Goal: Navigation & Orientation: Find specific page/section

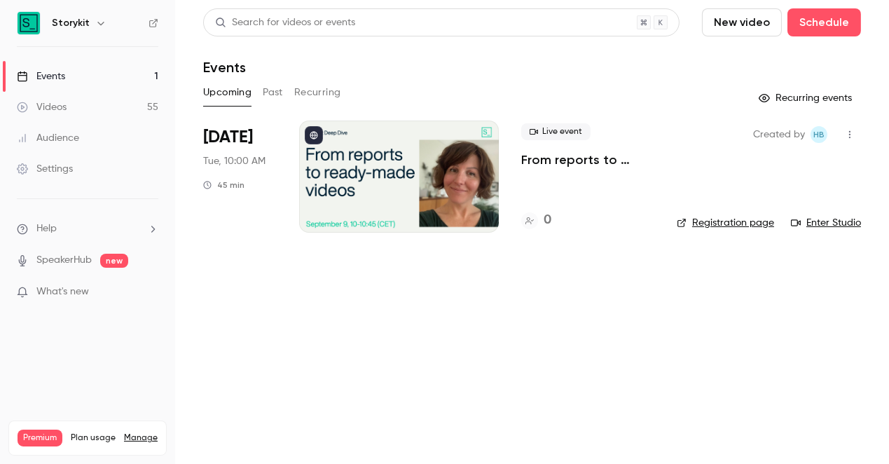
click at [87, 108] on link "Videos 55" at bounding box center [87, 107] width 175 height 31
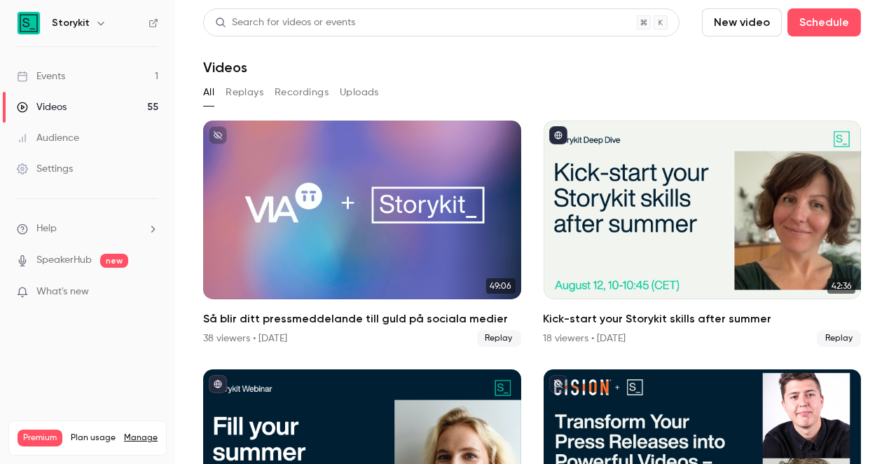
click at [123, 76] on link "Events 1" at bounding box center [87, 76] width 175 height 31
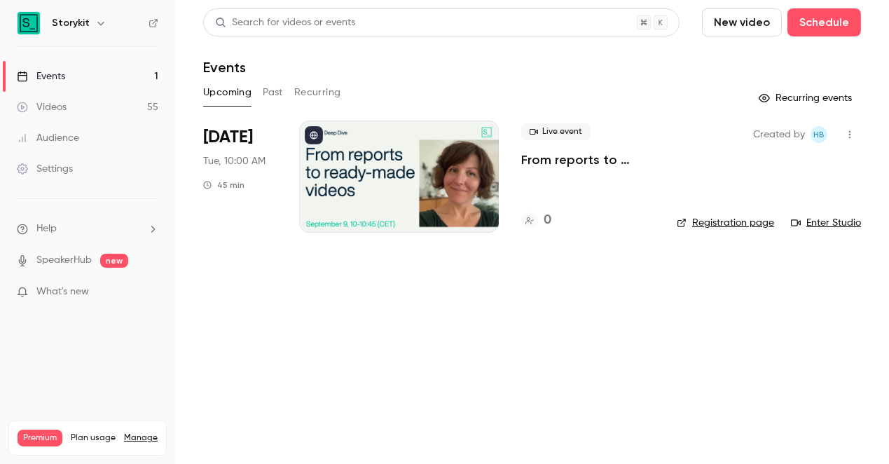
click at [384, 184] on div at bounding box center [399, 176] width 200 height 112
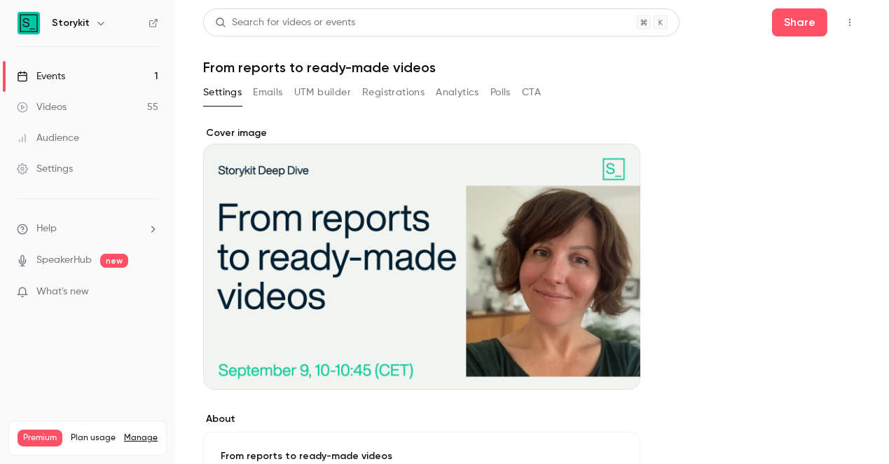
click at [268, 94] on button "Emails" at bounding box center [267, 92] width 29 height 22
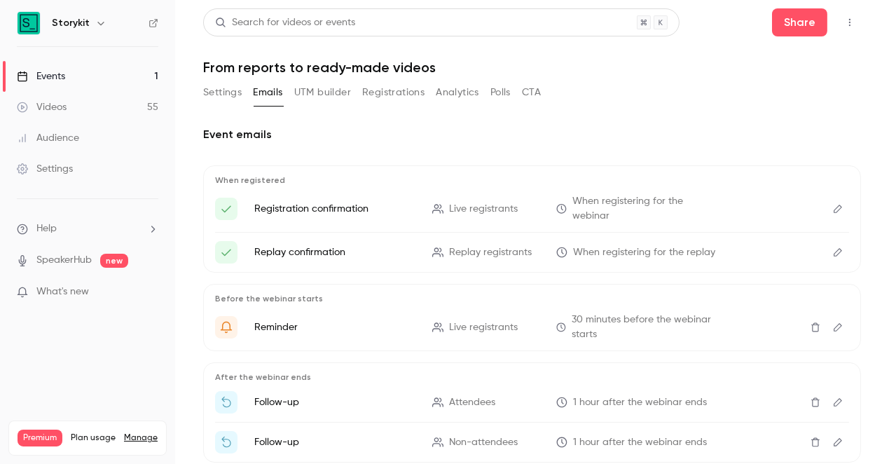
click at [467, 86] on button "Analytics" at bounding box center [457, 92] width 43 height 22
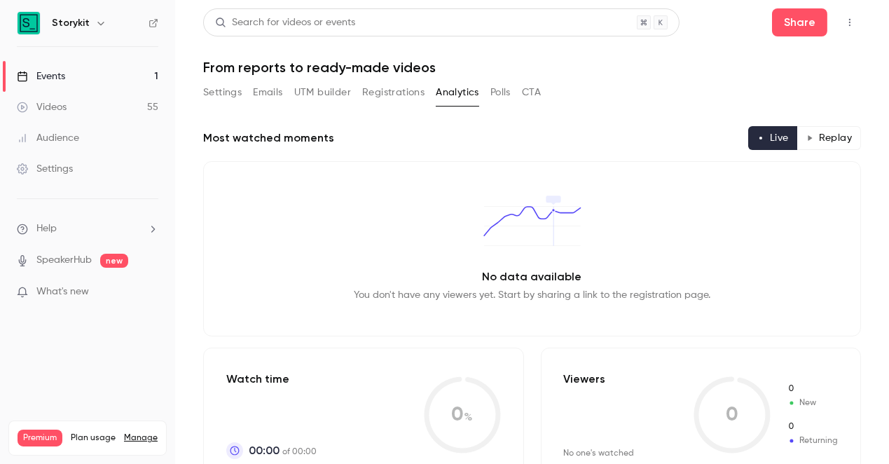
click at [61, 106] on div "Videos" at bounding box center [42, 107] width 50 height 14
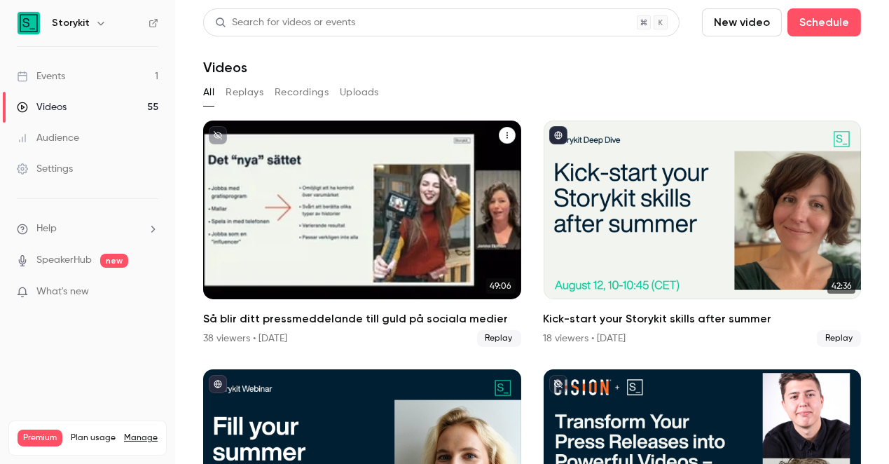
click at [418, 222] on div "Så blir ditt pressmeddelande till guld på sociala medier" at bounding box center [362, 209] width 318 height 179
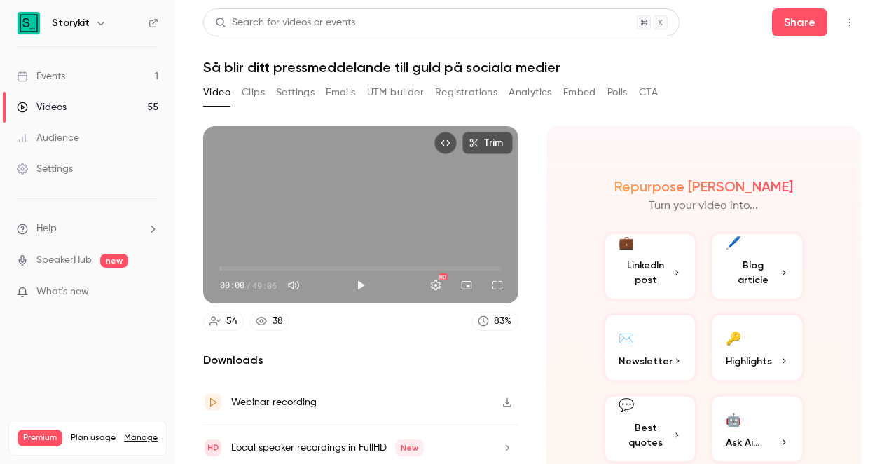
click at [540, 89] on button "Analytics" at bounding box center [530, 92] width 43 height 22
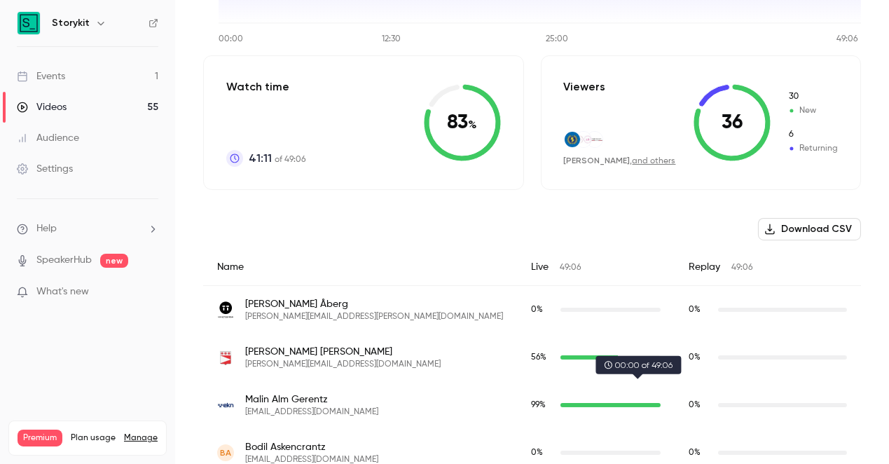
scroll to position [294, 0]
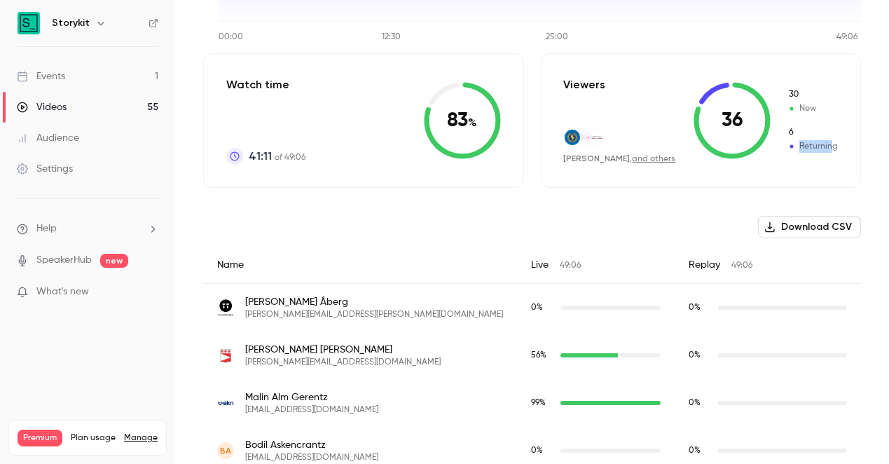
drag, startPoint x: 802, startPoint y: 146, endPoint x: 831, endPoint y: 146, distance: 28.7
click at [831, 146] on span "Returning" at bounding box center [812, 146] width 50 height 13
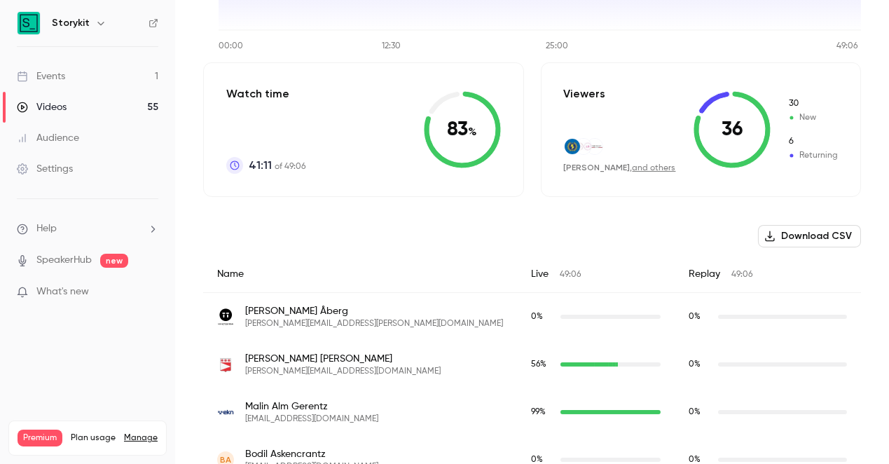
scroll to position [286, 0]
drag, startPoint x: 251, startPoint y: 164, endPoint x: 268, endPoint y: 164, distance: 16.8
click at [268, 164] on span "41:11" at bounding box center [260, 164] width 23 height 17
click at [293, 165] on p "41:11 of 49:06" at bounding box center [277, 164] width 57 height 17
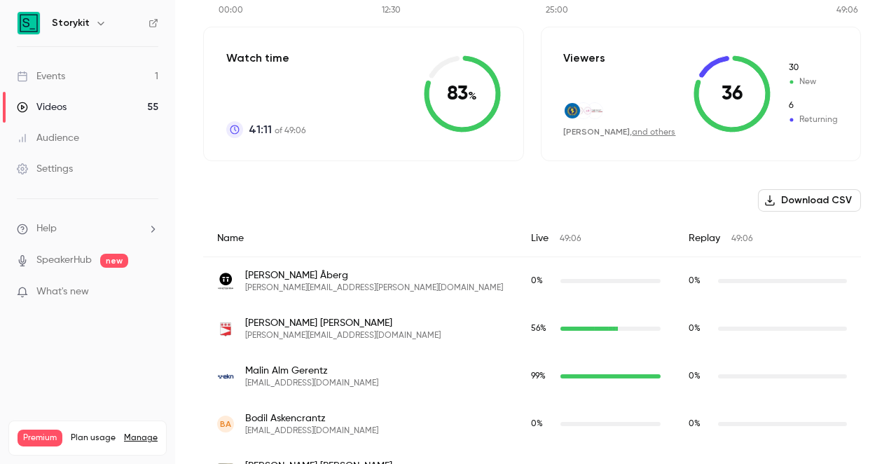
scroll to position [337, 0]
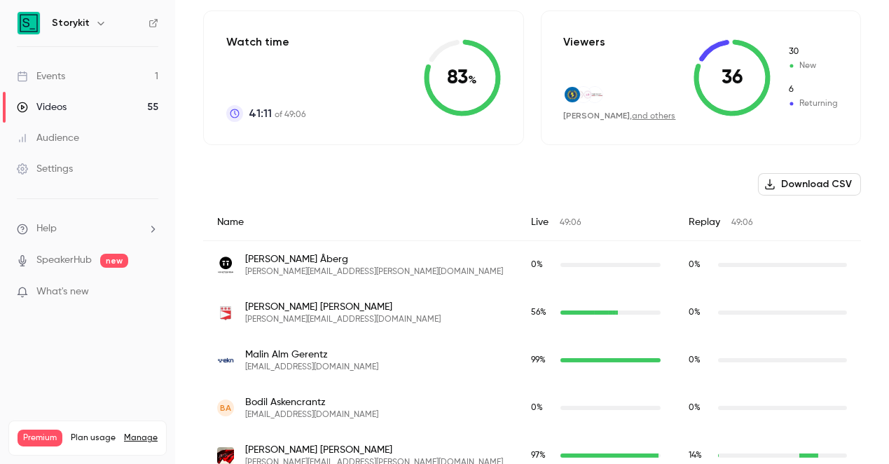
click at [90, 105] on link "Videos 55" at bounding box center [87, 107] width 175 height 31
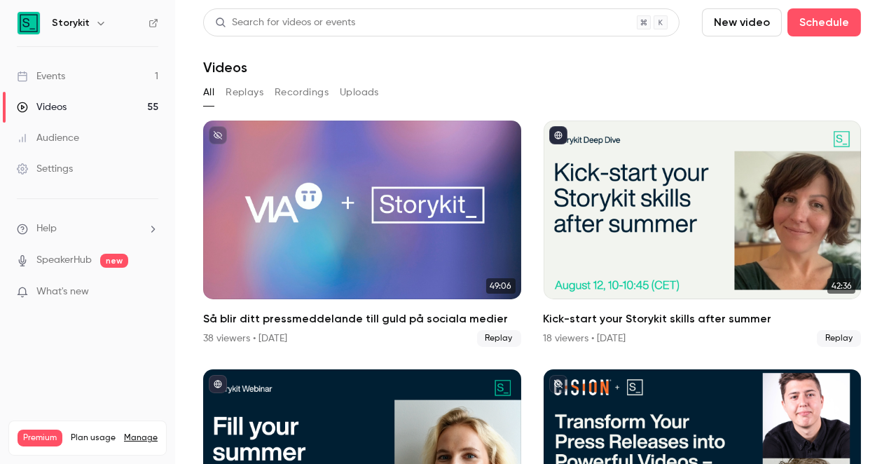
click at [60, 83] on link "Events 1" at bounding box center [87, 76] width 175 height 31
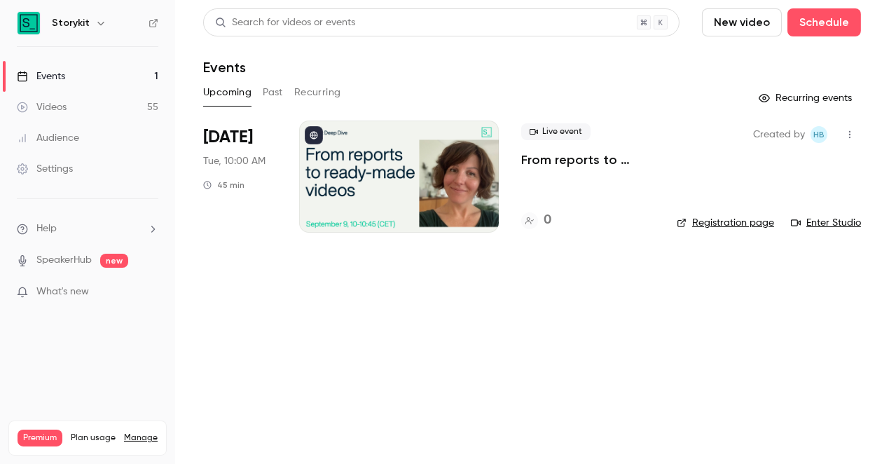
click at [396, 163] on div at bounding box center [399, 176] width 200 height 112
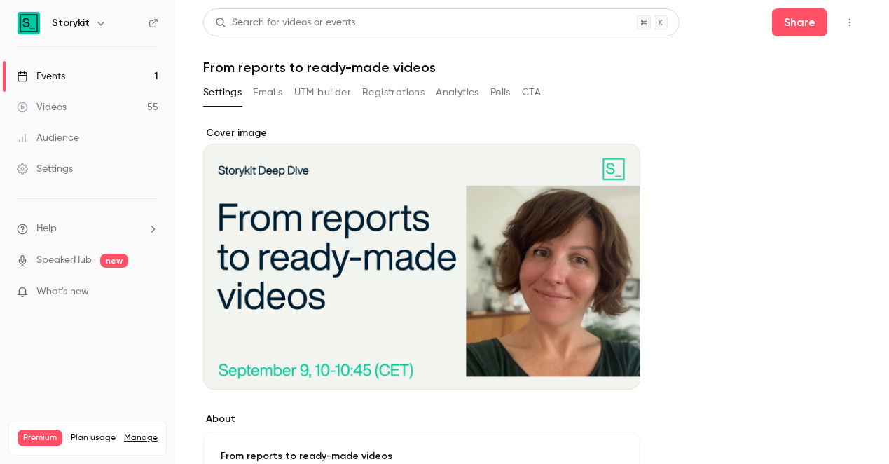
click at [394, 95] on button "Registrations" at bounding box center [393, 92] width 62 height 22
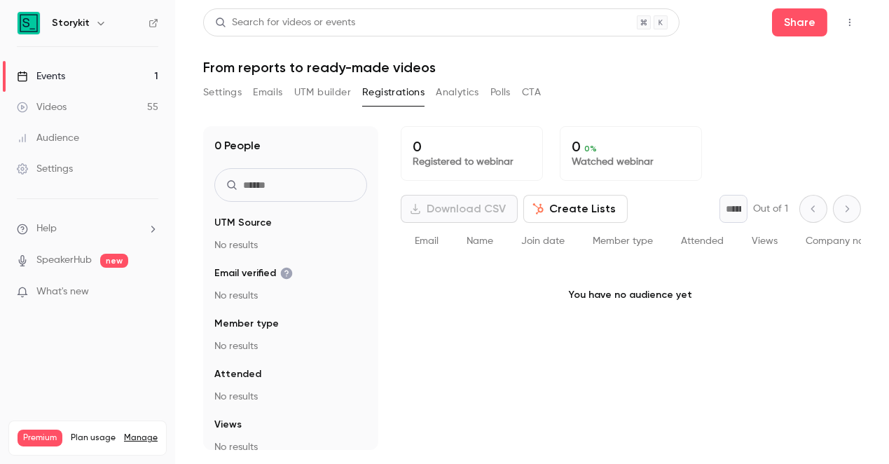
click at [128, 78] on link "Events 1" at bounding box center [87, 76] width 175 height 31
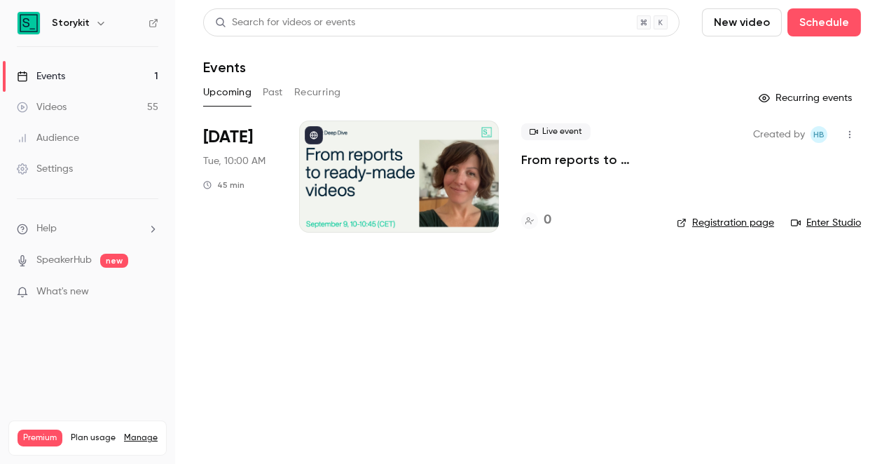
click at [270, 92] on button "Past" at bounding box center [273, 92] width 20 height 22
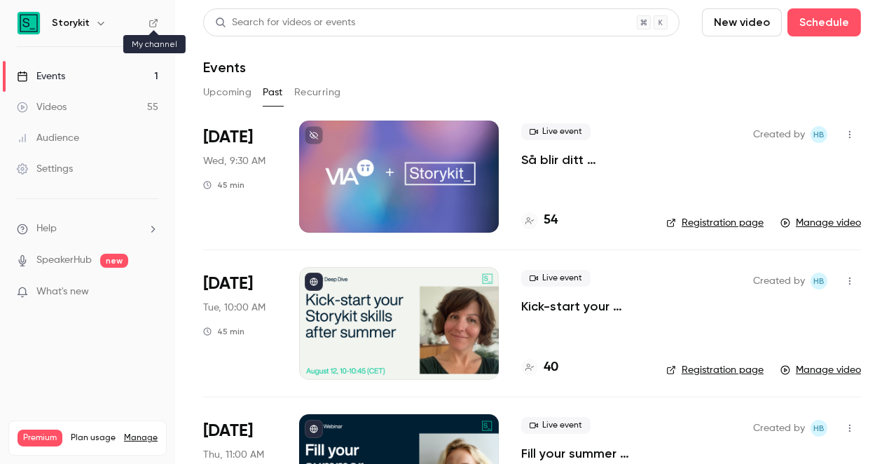
click at [153, 22] on icon at bounding box center [154, 23] width 10 height 10
